Goal: Information Seeking & Learning: Learn about a topic

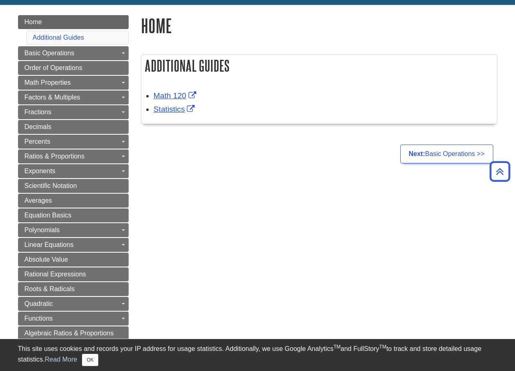
scroll to position [41, 0]
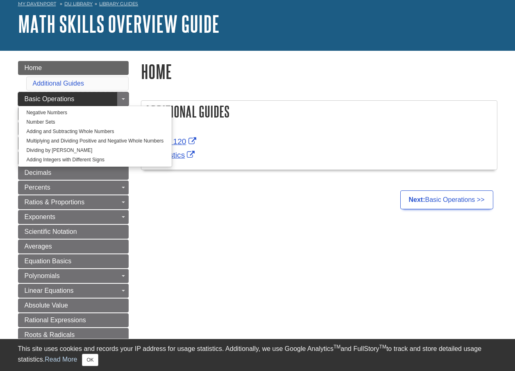
click at [41, 99] on span "Basic Operations" at bounding box center [50, 98] width 50 height 7
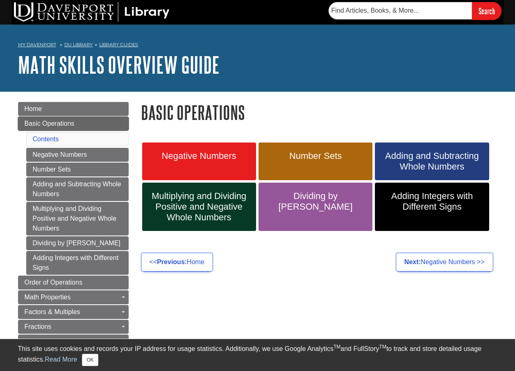
click at [45, 122] on span "Basic Operations" at bounding box center [50, 123] width 50 height 7
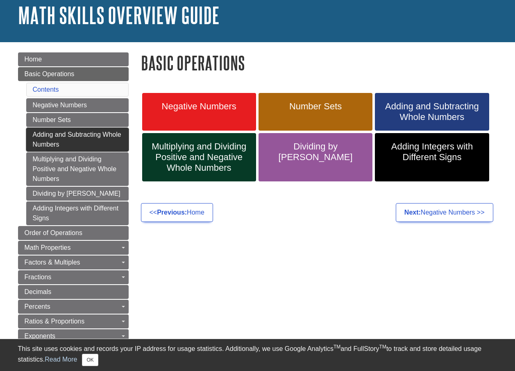
scroll to position [82, 0]
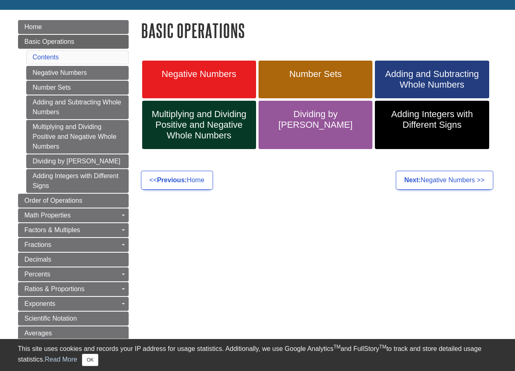
click at [315, 190] on div "Basic Operations Negative Numbers Number Sets Adding and Subtracting Whole Numb…" at bounding box center [319, 107] width 369 height 174
